Goal: Information Seeking & Learning: Learn about a topic

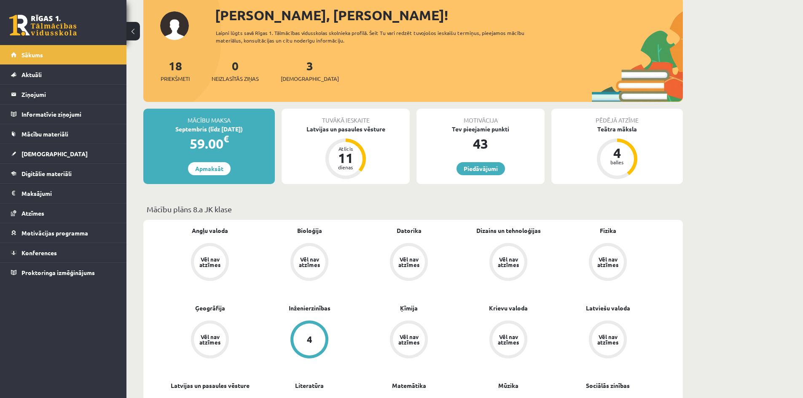
scroll to position [84, 0]
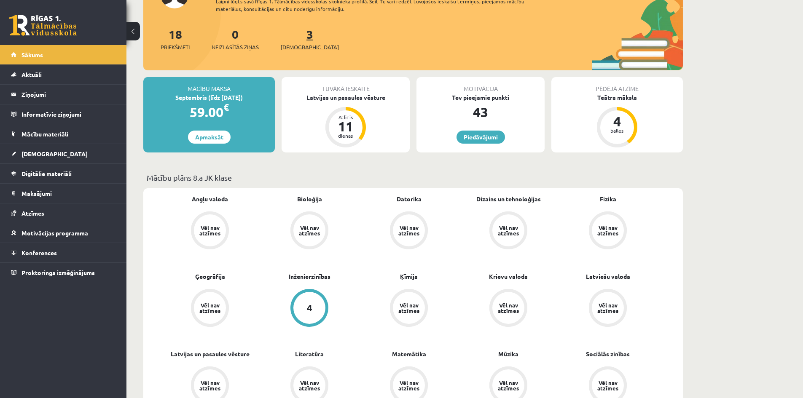
click at [294, 45] on span "[DEMOGRAPHIC_DATA]" at bounding box center [310, 47] width 58 height 8
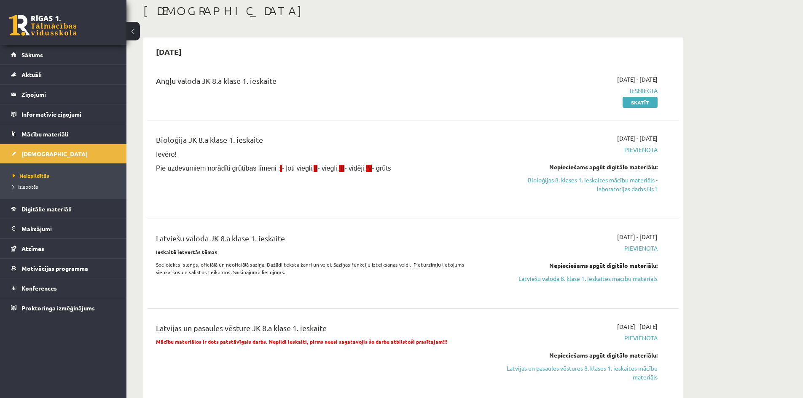
scroll to position [42, 0]
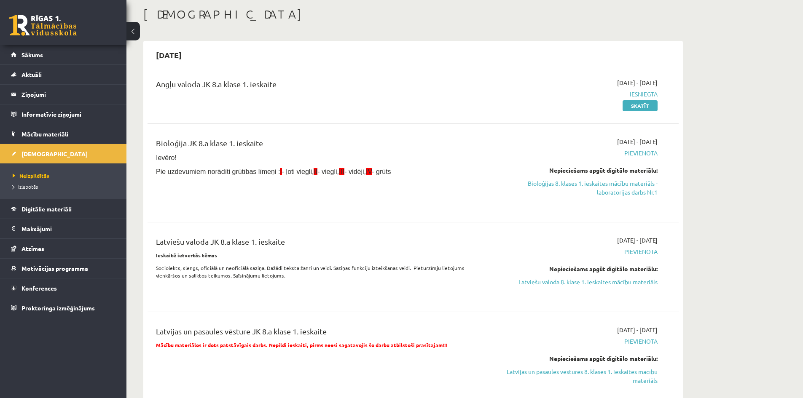
drag, startPoint x: 181, startPoint y: 156, endPoint x: 223, endPoint y: 158, distance: 42.2
click at [223, 158] on p "Ievēro!" at bounding box center [321, 157] width 330 height 9
drag, startPoint x: 198, startPoint y: 157, endPoint x: 165, endPoint y: 151, distance: 33.7
click at [167, 152] on div "Bioloģija JK 8.a klase 1. ieskaite Ievēro! Pie uzdevumiem norādīti grūtības līm…" at bounding box center [321, 172] width 343 height 71
drag, startPoint x: 163, startPoint y: 151, endPoint x: 153, endPoint y: 149, distance: 9.9
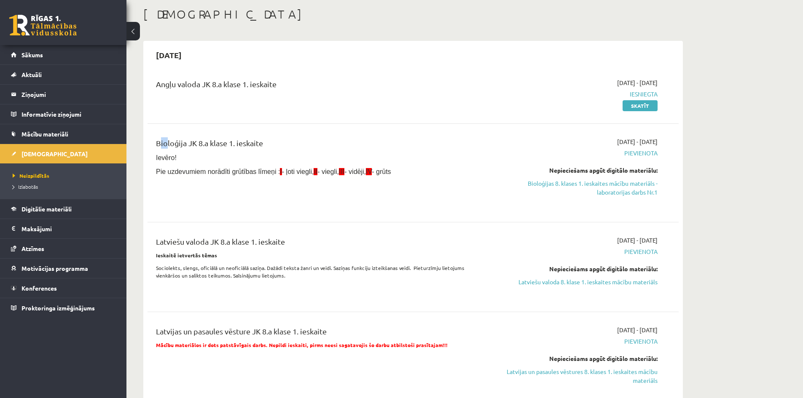
click at [153, 149] on div "Bioloģija JK 8.a klase 1. ieskaite Ievēro! Pie uzdevumiem norādīti grūtības līm…" at bounding box center [321, 172] width 343 height 71
drag, startPoint x: 155, startPoint y: 148, endPoint x: 195, endPoint y: 150, distance: 39.7
click at [177, 149] on div "Bioloģija JK 8.a klase 1. ieskaite Ievēro! Pie uzdevumiem norādīti grūtības līm…" at bounding box center [321, 172] width 343 height 71
drag, startPoint x: 282, startPoint y: 161, endPoint x: 304, endPoint y: 163, distance: 22.0
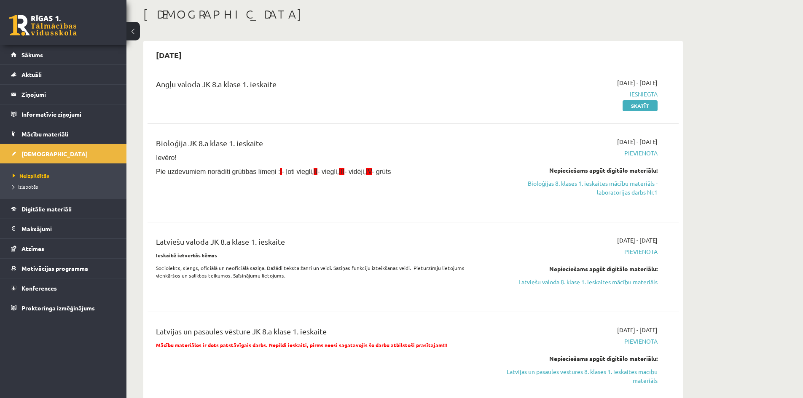
click at [289, 162] on div "Bioloģija JK 8.a klase 1. ieskaite Ievēro! Pie uzdevumiem norādīti grūtības līm…" at bounding box center [321, 172] width 343 height 71
click at [437, 172] on p "Pie uzdevumiem norādīti grūtības līmeņi : I - ļoti viegli, II - viegli, III - v…" at bounding box center [321, 171] width 330 height 9
click at [611, 188] on link "Bioloģijas 8. klases 1. ieskaites mācību materiāls - laboratorijas darbs Nr.1" at bounding box center [578, 188] width 159 height 18
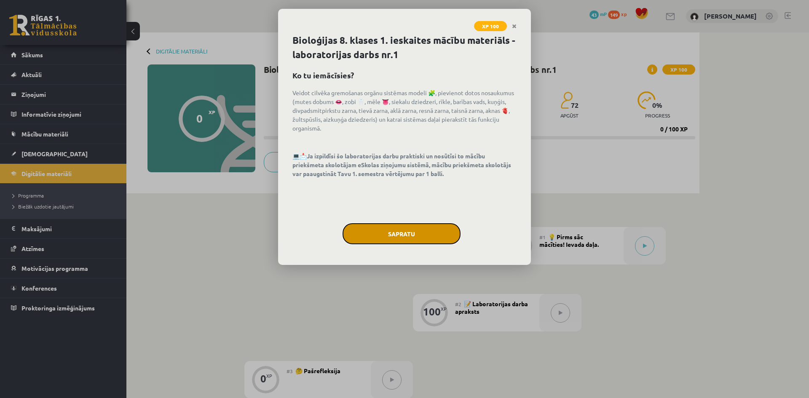
click at [444, 236] on button "Sapratu" at bounding box center [402, 233] width 118 height 21
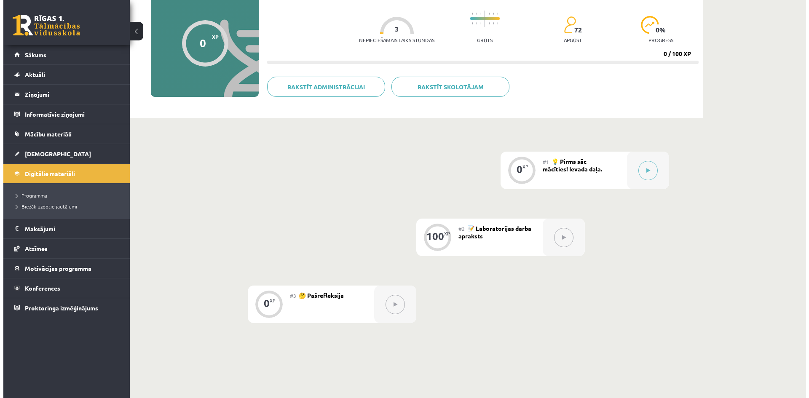
scroll to position [84, 0]
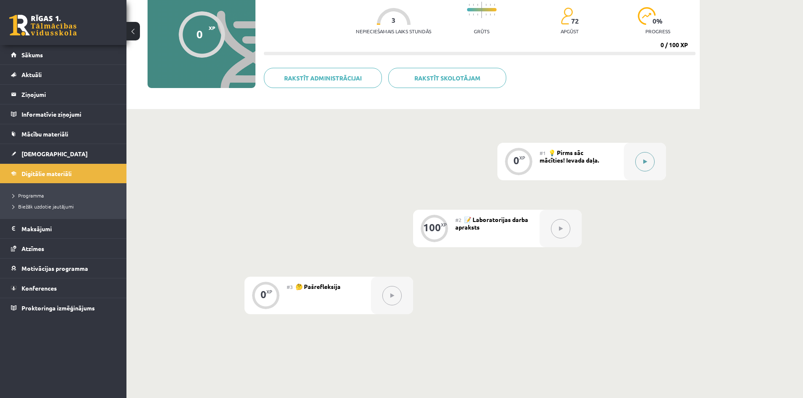
click at [641, 163] on button at bounding box center [644, 161] width 19 height 19
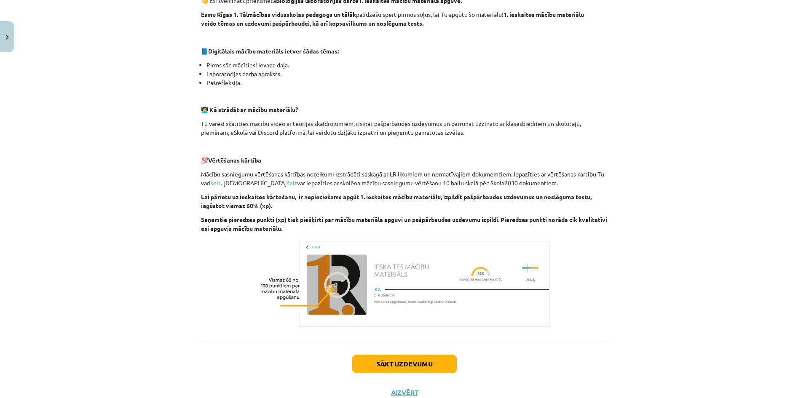
scroll to position [185, 0]
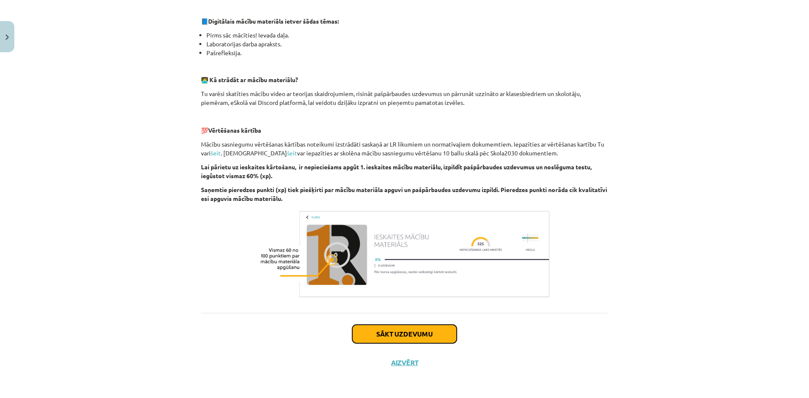
click at [415, 335] on button "Sākt uzdevumu" at bounding box center [404, 334] width 105 height 19
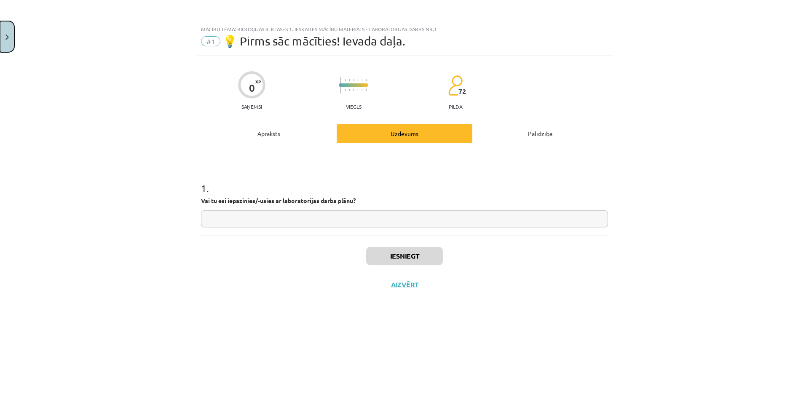
click at [2, 44] on button "Close" at bounding box center [7, 36] width 14 height 31
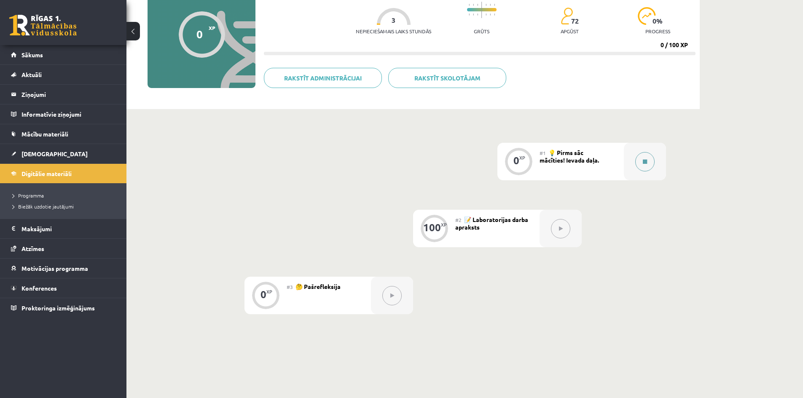
click at [636, 165] on button at bounding box center [644, 161] width 19 height 19
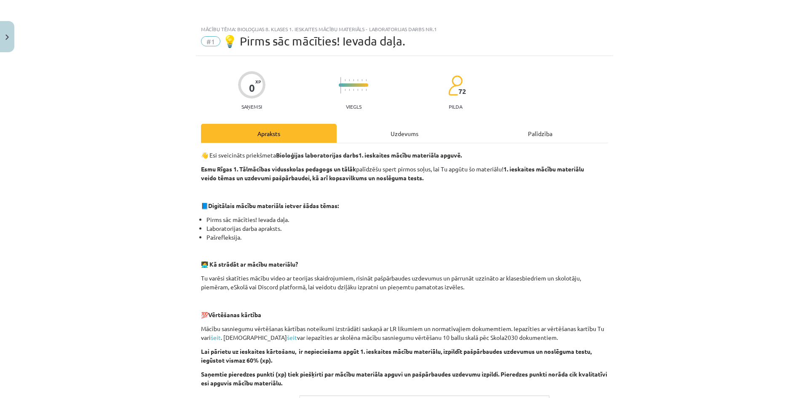
click at [394, 131] on div "Uzdevums" at bounding box center [405, 133] width 136 height 19
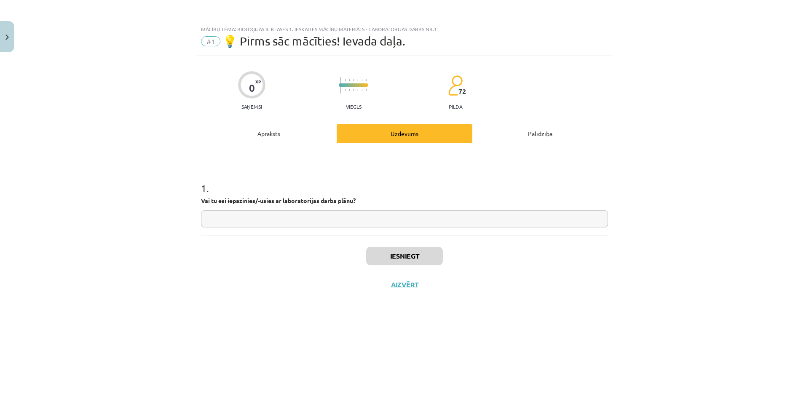
click at [308, 134] on div "Apraksts" at bounding box center [269, 133] width 136 height 19
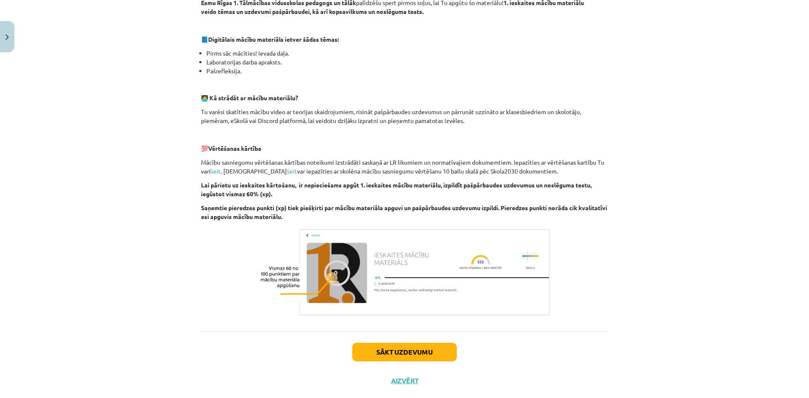
scroll to position [169, 0]
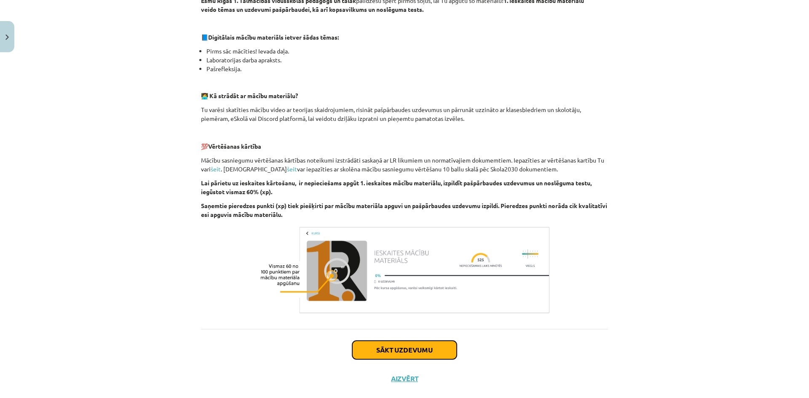
click at [436, 351] on button "Sākt uzdevumu" at bounding box center [404, 350] width 105 height 19
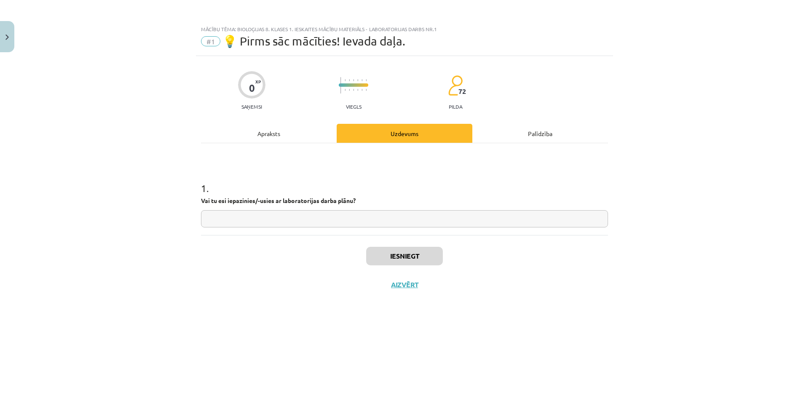
scroll to position [0, 0]
click at [544, 138] on div "Palīdzība" at bounding box center [540, 133] width 136 height 19
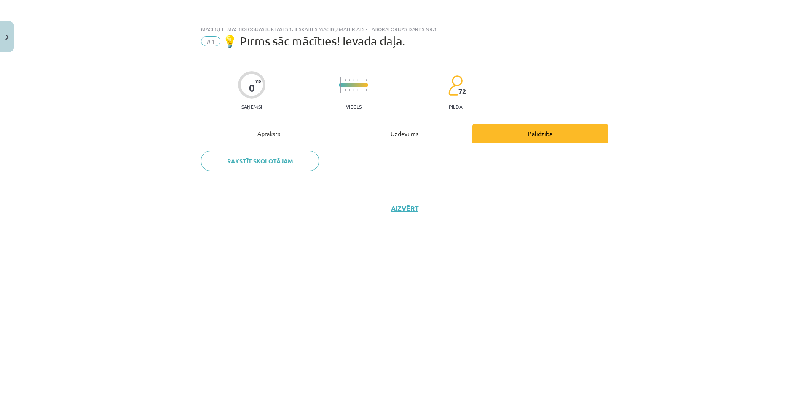
click at [428, 133] on div "Uzdevums" at bounding box center [405, 133] width 136 height 19
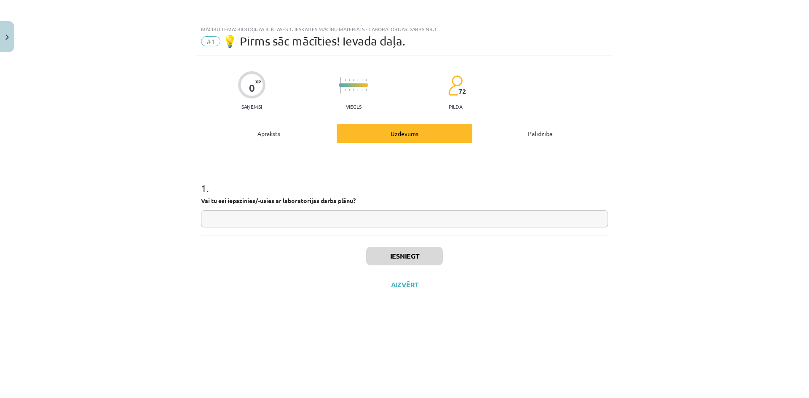
click at [284, 139] on div "Apraksts" at bounding box center [269, 133] width 136 height 19
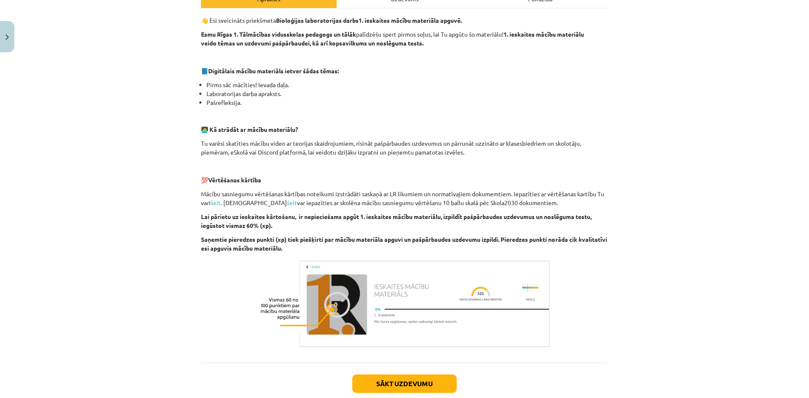
scroll to position [185, 0]
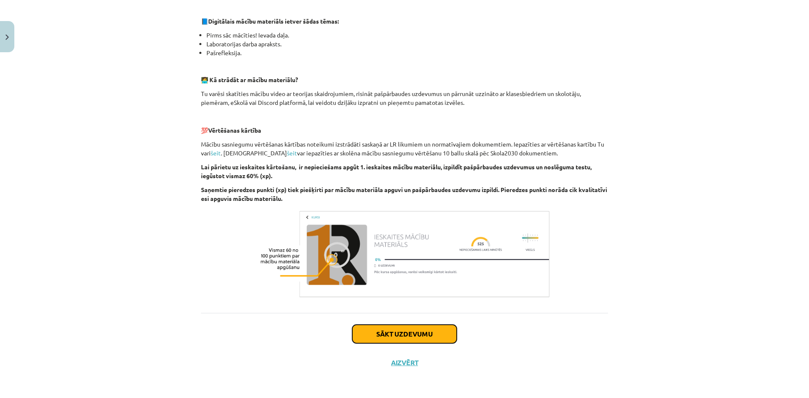
click at [411, 329] on button "Sākt uzdevumu" at bounding box center [404, 334] width 105 height 19
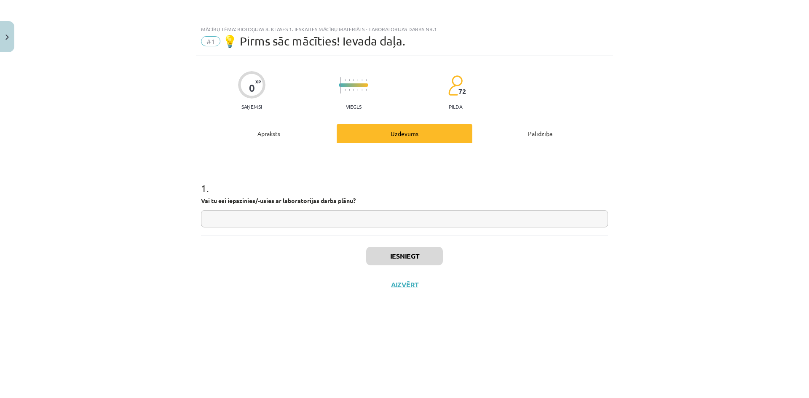
click at [328, 218] on input "text" at bounding box center [404, 218] width 407 height 17
click at [264, 218] on input "**" at bounding box center [404, 218] width 407 height 17
type input "**"
drag, startPoint x: 433, startPoint y: 271, endPoint x: 426, endPoint y: 260, distance: 13.3
click at [432, 269] on div "Iesniegt Aizvērt" at bounding box center [404, 264] width 407 height 59
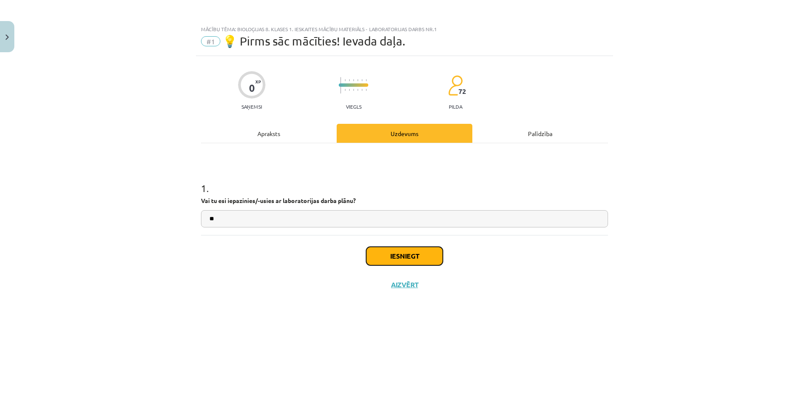
click at [426, 260] on button "Iesniegt" at bounding box center [404, 256] width 77 height 19
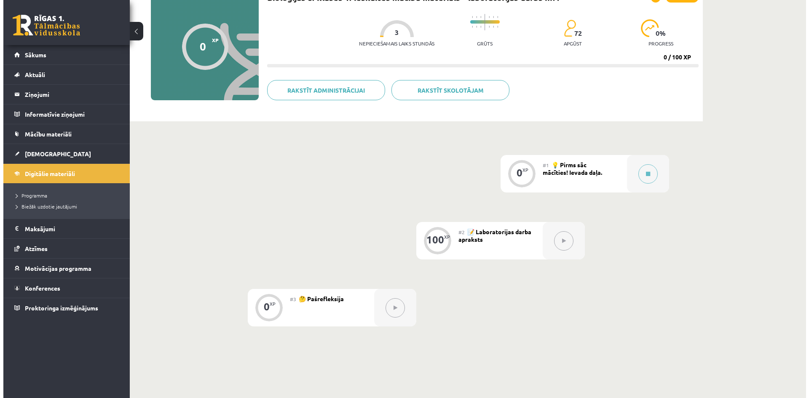
scroll to position [84, 0]
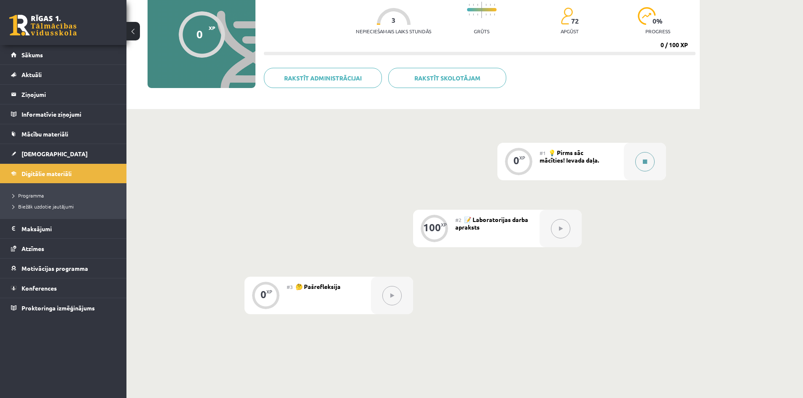
click at [647, 161] on icon at bounding box center [645, 161] width 4 height 5
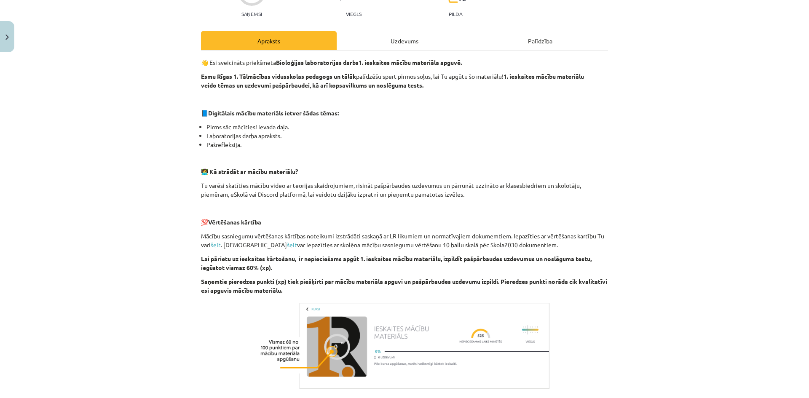
scroll to position [58, 0]
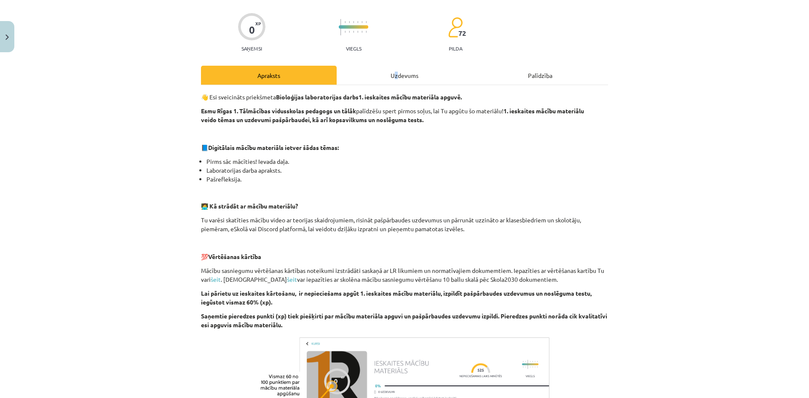
click at [392, 80] on div "Uzdevums" at bounding box center [405, 75] width 136 height 19
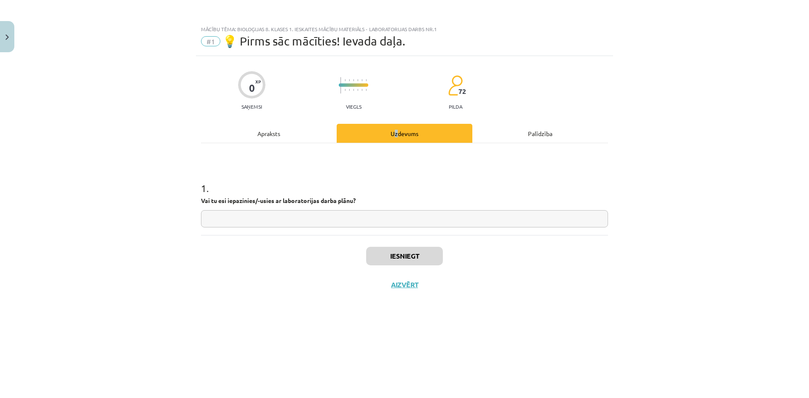
scroll to position [0, 0]
click at [309, 218] on input "text" at bounding box center [404, 218] width 407 height 17
type input "**"
click at [522, 292] on div "Iesniegt Aizvērt" at bounding box center [404, 264] width 407 height 59
click at [423, 255] on button "Iesniegt" at bounding box center [404, 256] width 77 height 19
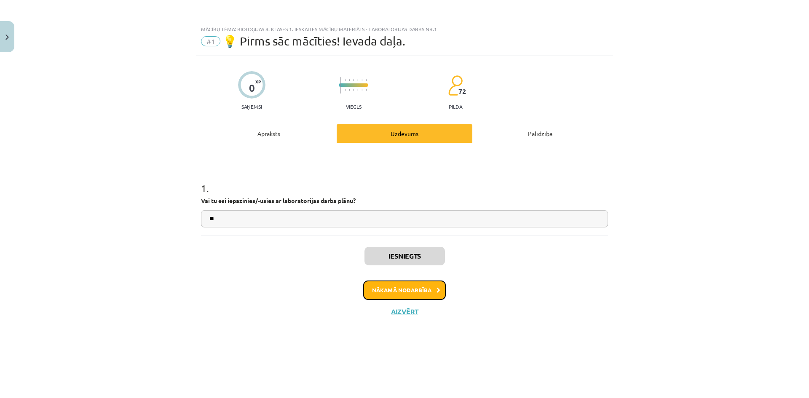
click at [426, 286] on button "Nākamā nodarbība" at bounding box center [404, 290] width 83 height 19
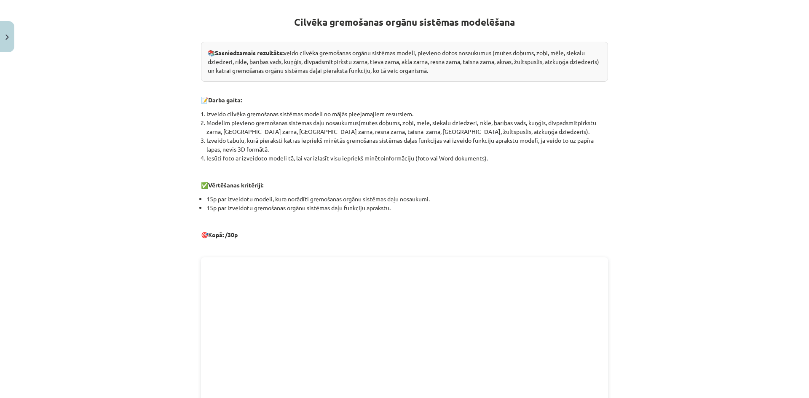
scroll to position [126, 0]
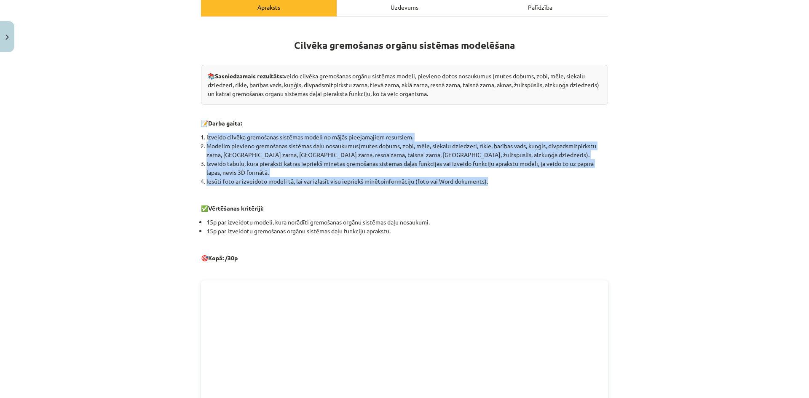
drag, startPoint x: 205, startPoint y: 137, endPoint x: 486, endPoint y: 182, distance: 284.3
click at [486, 182] on ol "Izveido cilvēka gremošanas sistēmas modeli no mājās pieejamajiem resursiem. Mod…" at bounding box center [404, 159] width 407 height 53
copy ol "zveido cilvēka gremošanas sistēmas modeli no mājās pieejamajiem resursiem. Mode…"
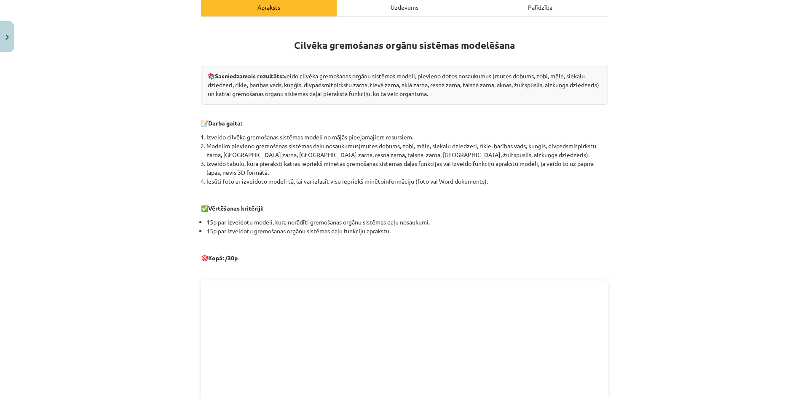
click at [335, 200] on div "Cilvēka gremošanas orgānu sistēmas modelēšana 📚 Sasniedzamais rezultāts: veido …" at bounding box center [404, 273] width 407 height 499
click at [485, 223] on li "15p par izveidotu modeli, kura norādīti gremošanas orgānu sistēmas daļu nosauku…" at bounding box center [408, 222] width 402 height 9
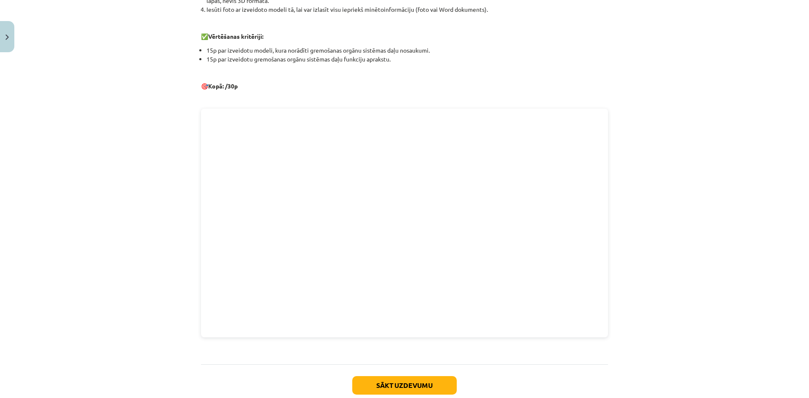
scroll to position [307, 0]
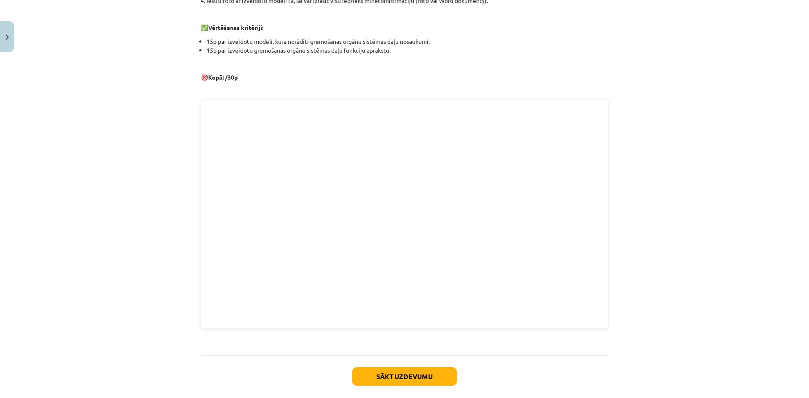
click at [561, 91] on div "Cilvēka gremošanas orgānu sistēmas modelēšana 📚 Sasniedzamais rezultāts: veido …" at bounding box center [404, 93] width 407 height 499
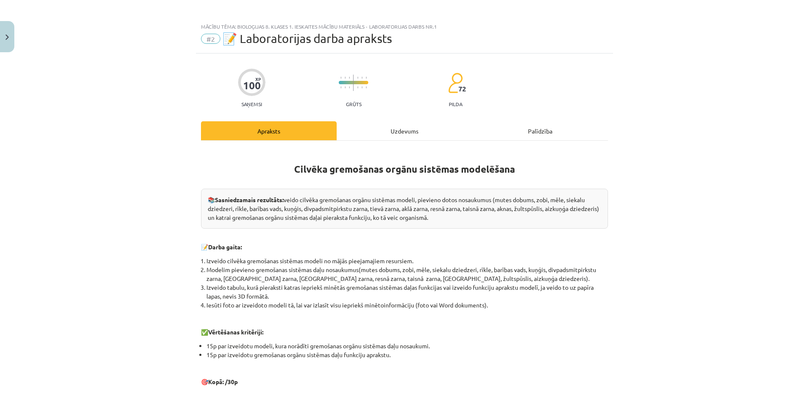
scroll to position [0, 0]
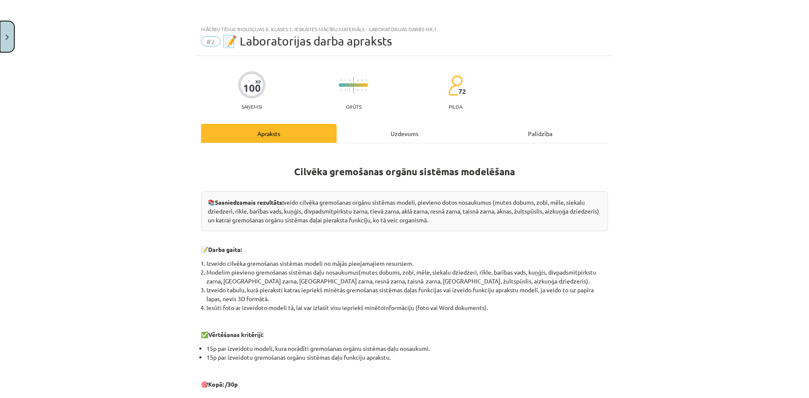
click at [2, 32] on button "Close" at bounding box center [7, 36] width 14 height 31
